Goal: Use online tool/utility: Utilize a website feature to perform a specific function

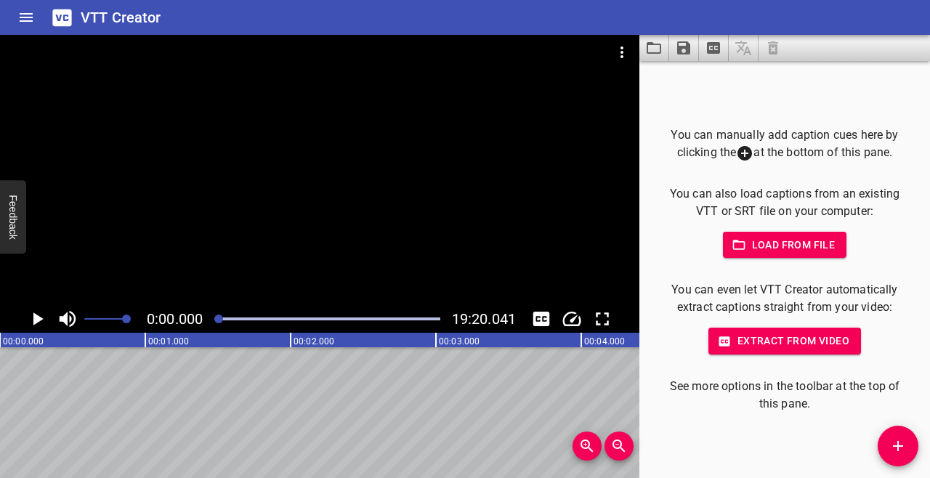
click at [816, 245] on span "Load from file" at bounding box center [785, 245] width 101 height 18
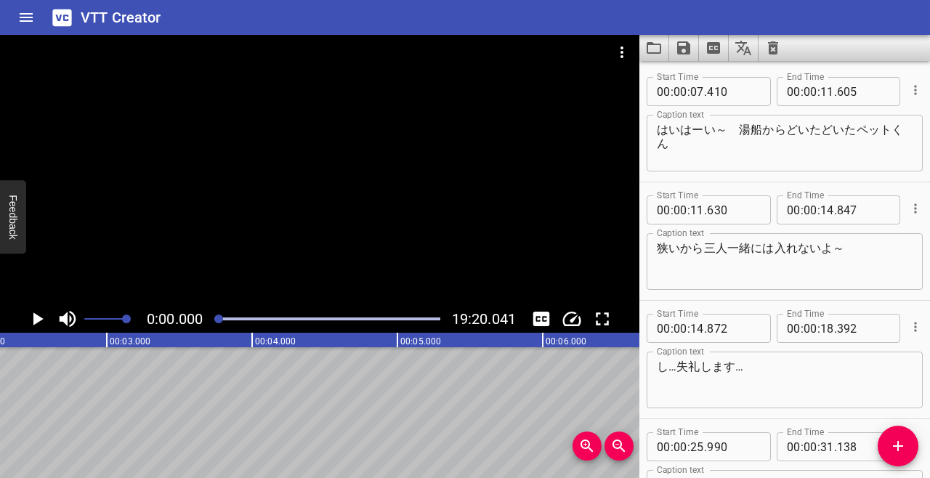
click at [740, 87] on input "410" at bounding box center [733, 91] width 53 height 29
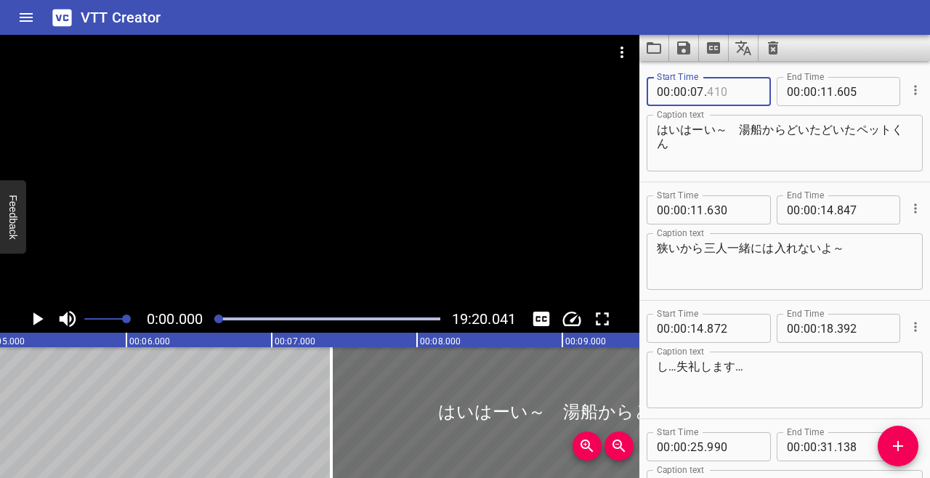
scroll to position [0, 745]
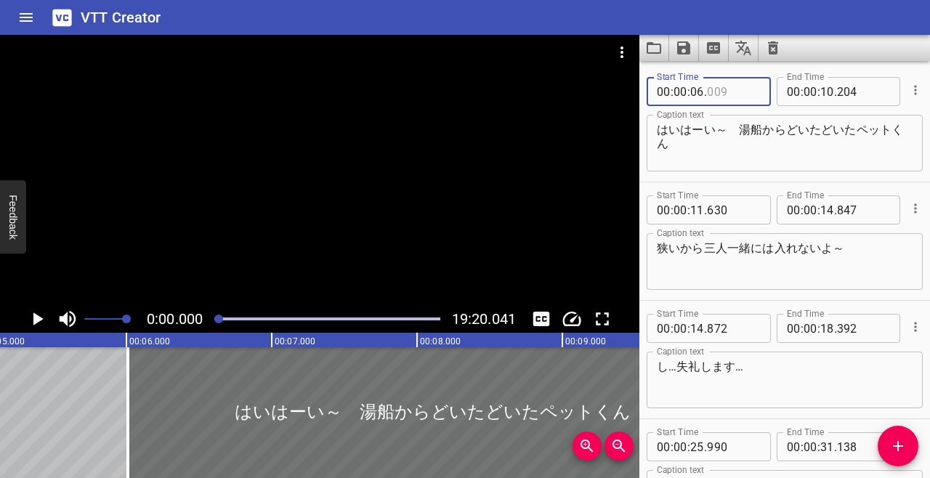
type input "06"
type input "009"
type input "10"
type input "204"
click at [697, 94] on input "06" at bounding box center [697, 91] width 14 height 29
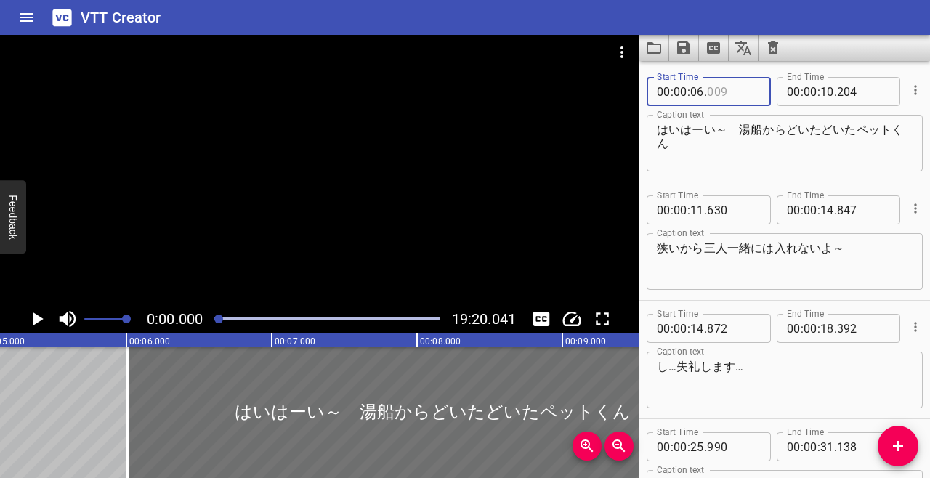
type input "009"
click at [700, 89] on input "number" at bounding box center [697, 91] width 14 height 29
type input "07"
type input "1"
type input "009"
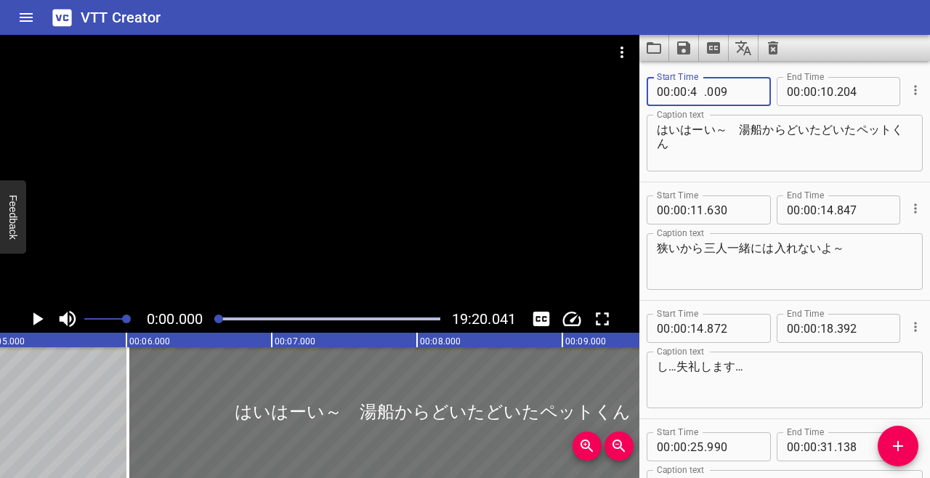
type input "41"
type input "0"
type input "009"
type input "07"
click at [805, 132] on textarea "はいはーい～　湯船からどいたどいたペットくん" at bounding box center [785, 143] width 256 height 41
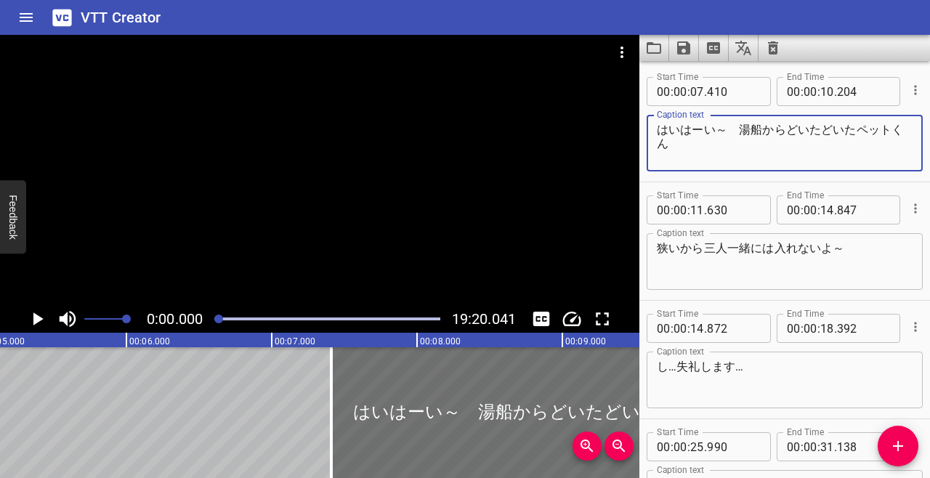
click at [36, 325] on icon "Play/Pause" at bounding box center [37, 319] width 22 height 22
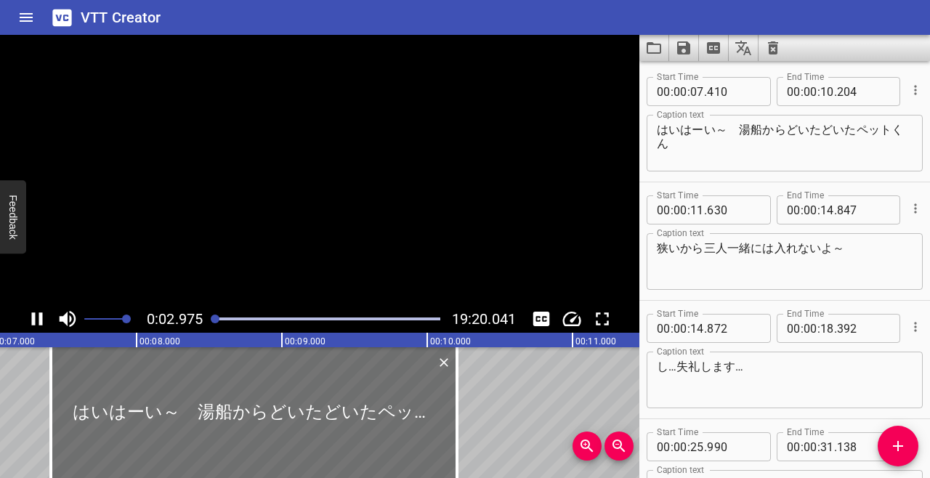
scroll to position [0, 1129]
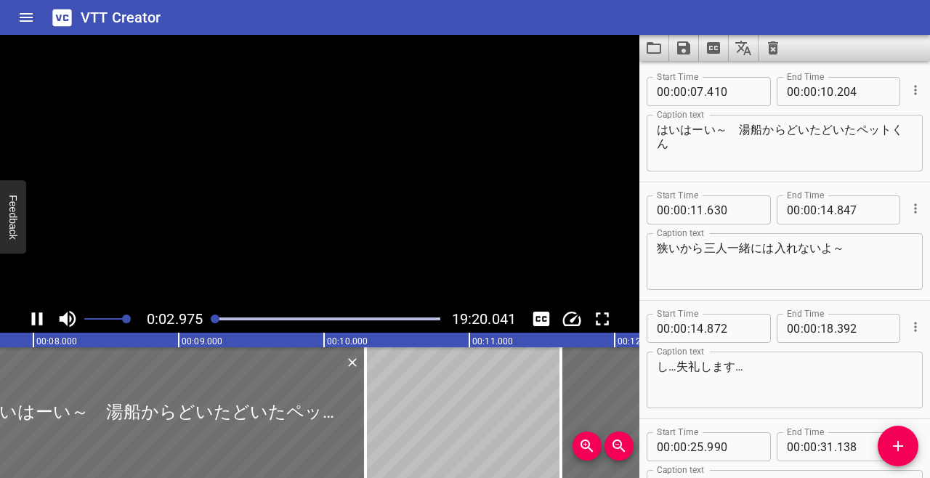
type input "489"
type input "283"
click at [756, 87] on input "489" at bounding box center [733, 91] width 53 height 29
type input "410"
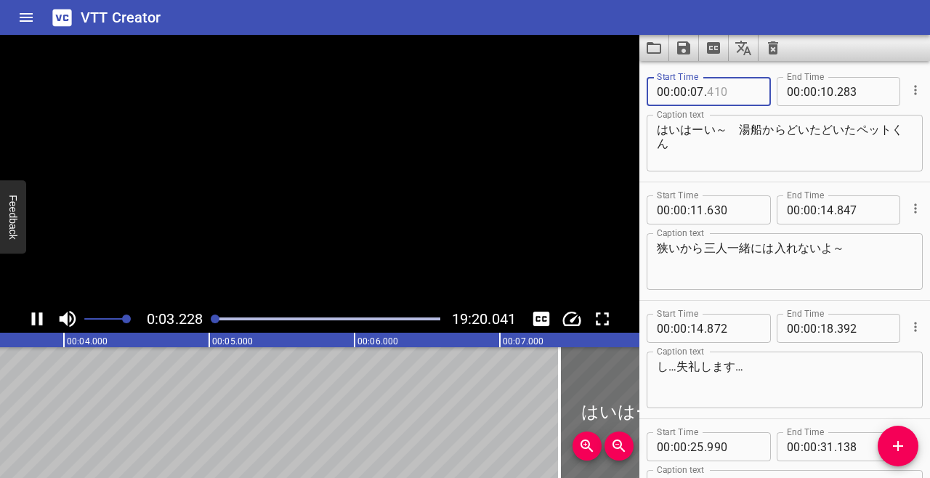
scroll to position [0, 469]
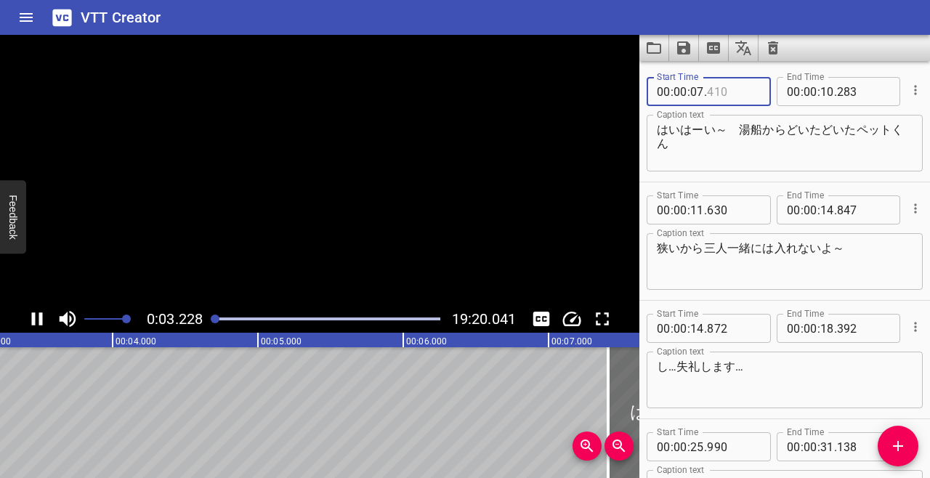
click at [868, 94] on input "283" at bounding box center [863, 91] width 53 height 29
type input "410"
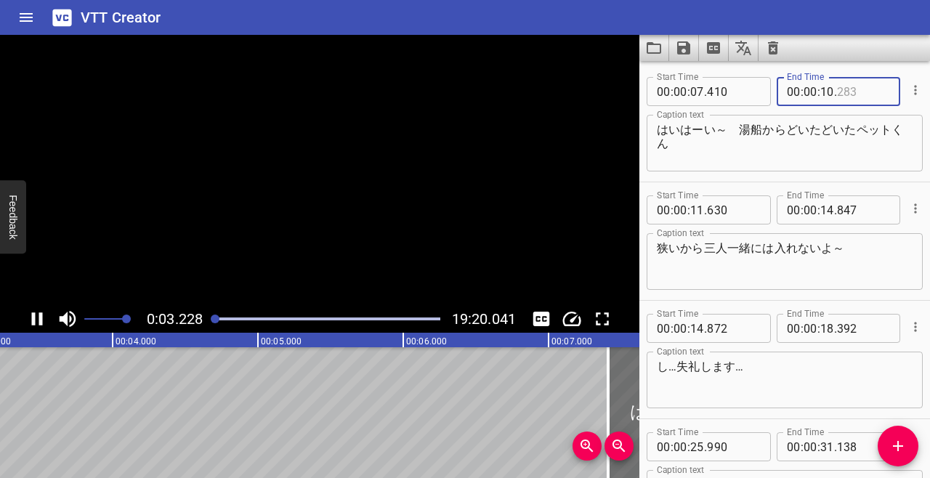
click at [820, 95] on input "10" at bounding box center [827, 91] width 14 height 29
type input "283"
type input "11"
type input "605"
click at [783, 142] on textarea "はいはーい～　湯船からどいたどいたペットくん" at bounding box center [785, 143] width 256 height 41
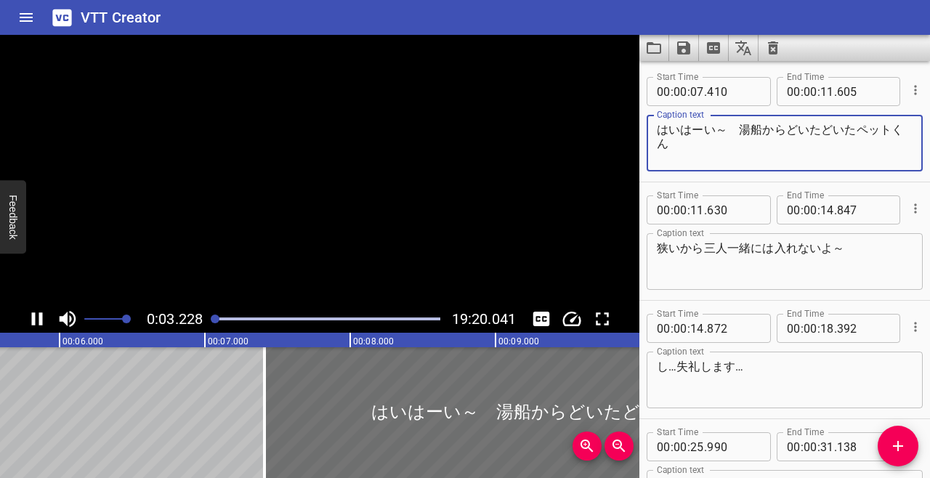
scroll to position [0, 814]
click at [262, 410] on div at bounding box center [262, 412] width 3 height 131
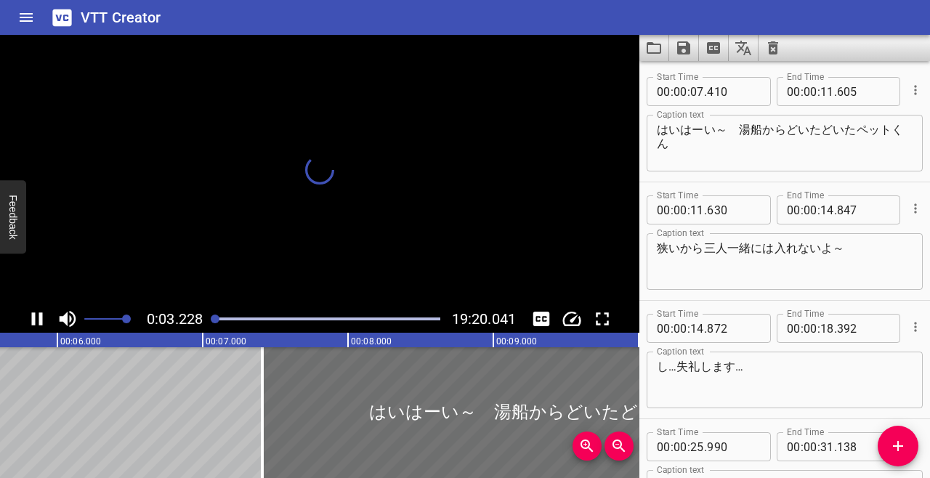
click at [28, 313] on icon "Play/Pause" at bounding box center [37, 319] width 22 height 22
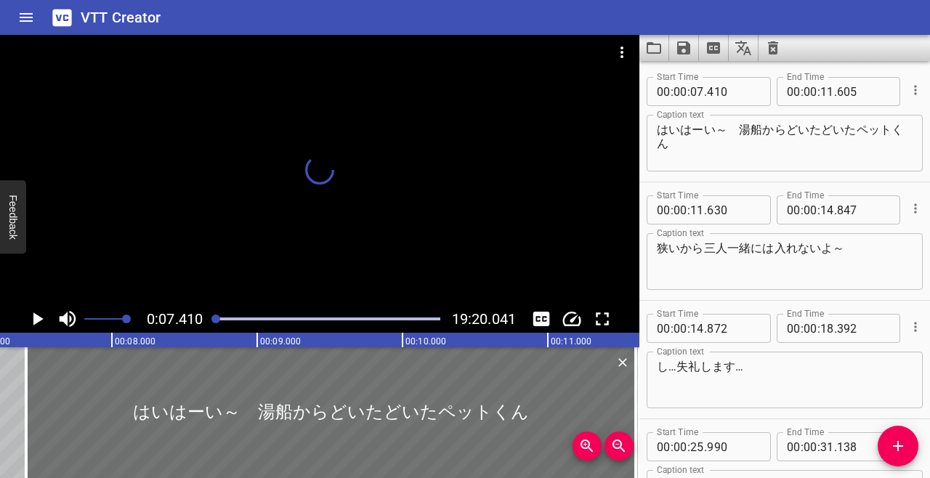
scroll to position [0, 1077]
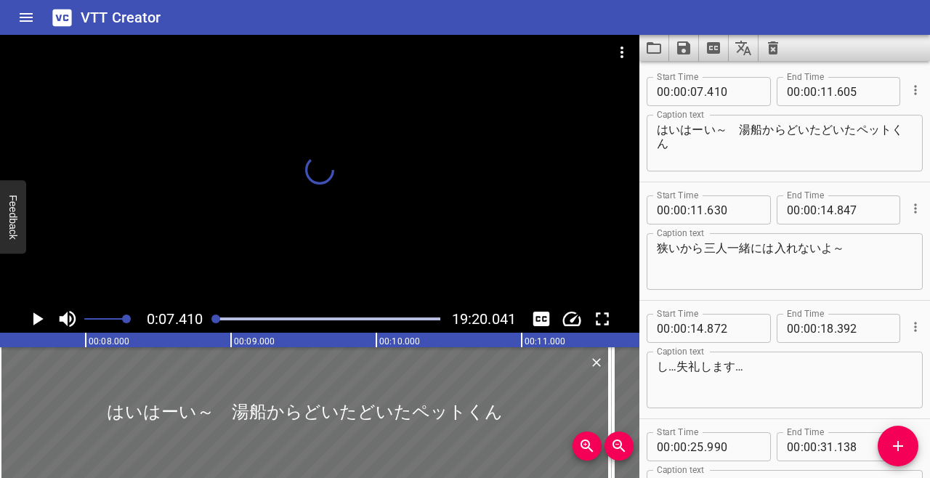
click at [41, 308] on icon "Play/Pause" at bounding box center [37, 319] width 22 height 22
click at [626, 445] on icon "Zoom Out" at bounding box center [618, 445] width 17 height 17
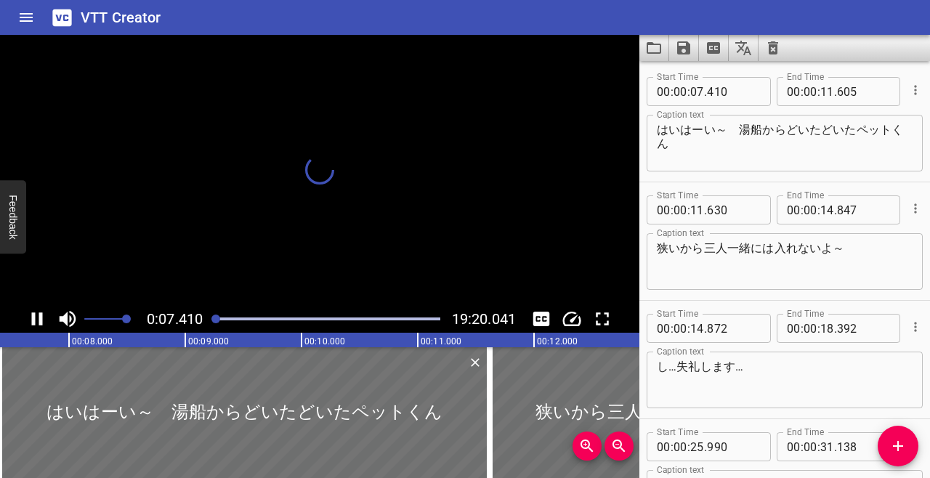
click at [623, 440] on icon "Zoom Out" at bounding box center [618, 445] width 17 height 17
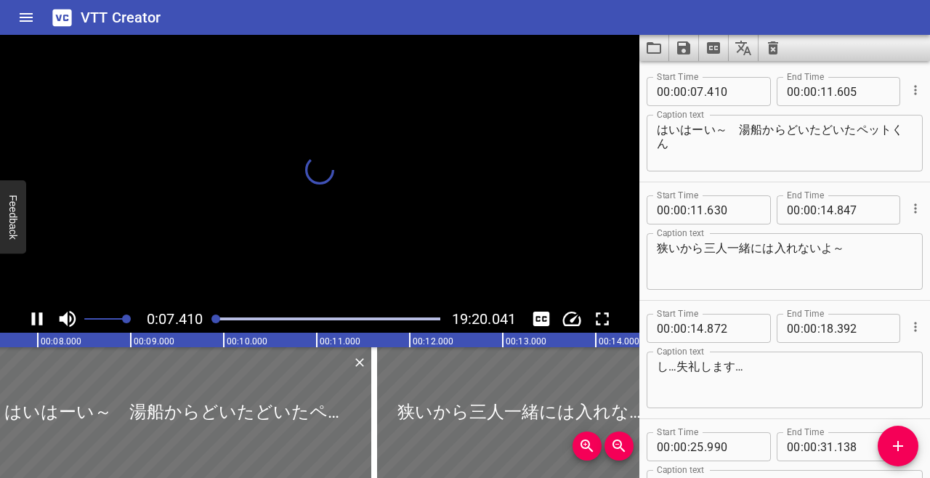
scroll to position [0, 689]
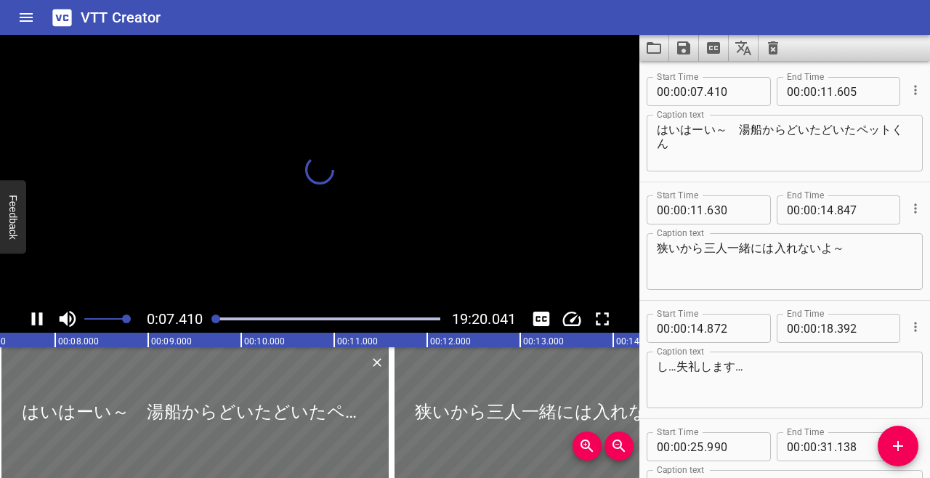
click at [619, 442] on icon "Zoom Out" at bounding box center [618, 445] width 17 height 17
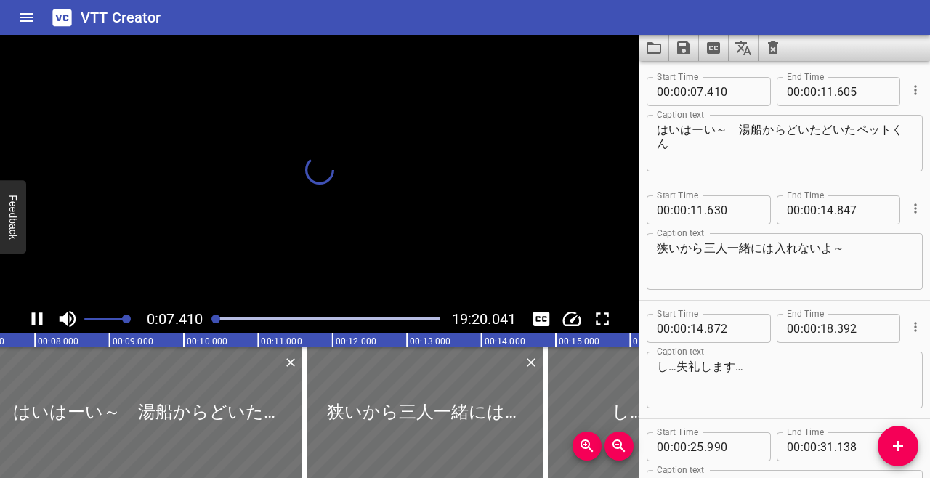
scroll to position [0, 551]
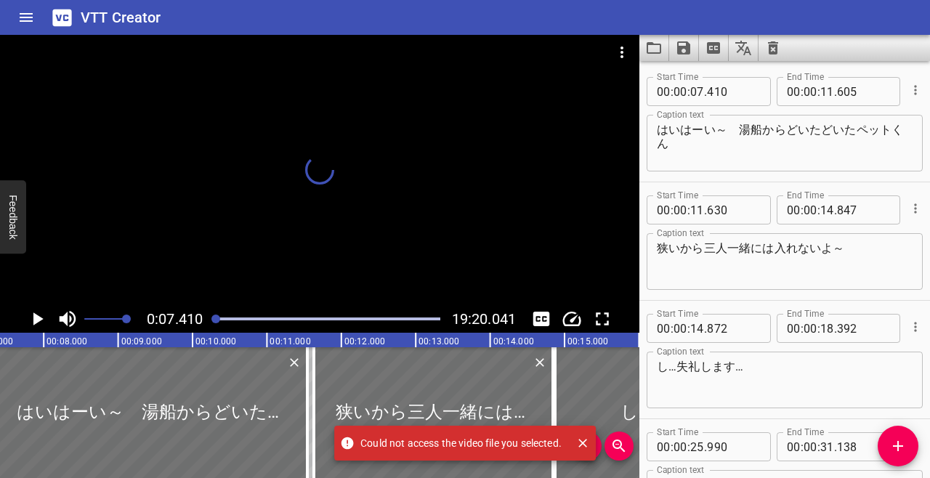
type input "341"
type input "536"
